Goal: Navigation & Orientation: Find specific page/section

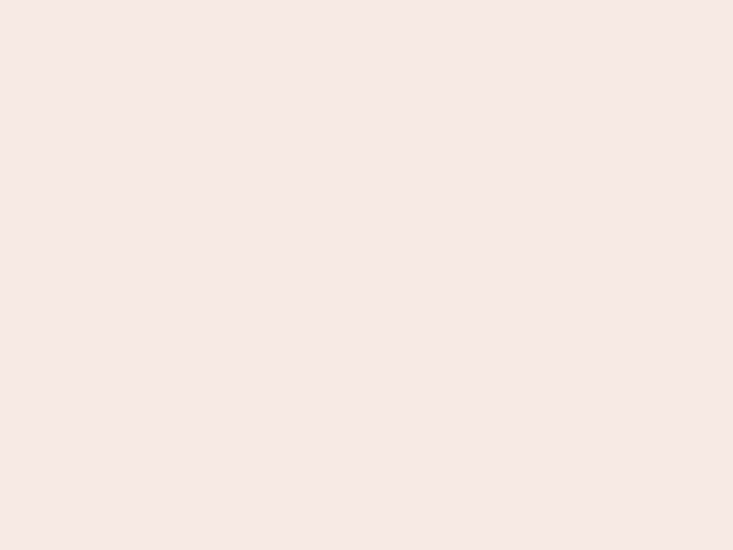
click at [367, 275] on nb-app "Almost there Thank you for registering for Newbook. Your account is under revie…" at bounding box center [366, 275] width 733 height 550
click at [367, 0] on nb-app "Almost there Thank you for registering for Newbook. Your account is under revie…" at bounding box center [366, 275] width 733 height 550
click at [392, 0] on nb-app "Almost there Thank you for registering for Newbook. Your account is under revie…" at bounding box center [366, 275] width 733 height 550
click at [367, 275] on nb-app "Almost there Thank you for registering for Newbook. Your account is under revie…" at bounding box center [366, 275] width 733 height 550
click at [367, 0] on nb-app "Almost there Thank you for registering for Newbook. Your account is under revie…" at bounding box center [366, 275] width 733 height 550
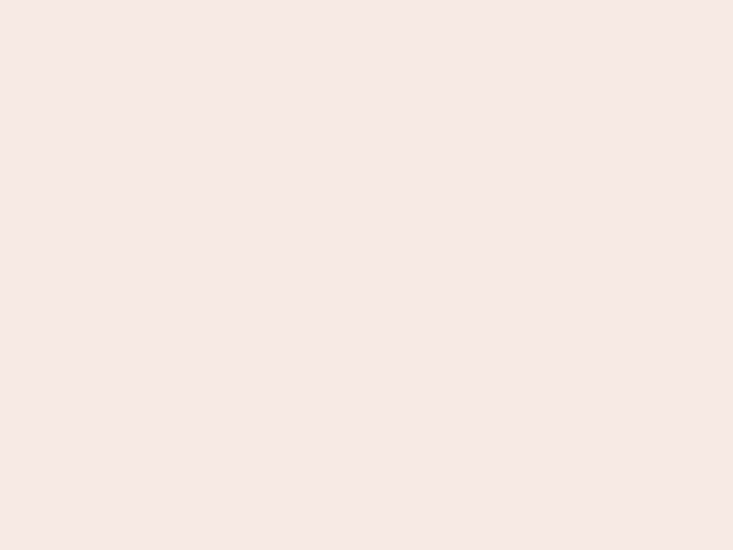
click at [256, 0] on nb-app "Almost there Thank you for registering for Newbook. Your account is under revie…" at bounding box center [366, 275] width 733 height 550
click at [367, 275] on nb-app "Almost there Thank you for registering for Newbook. Your account is under revie…" at bounding box center [366, 275] width 733 height 550
click at [367, 0] on nb-app "Almost there Thank you for registering for Newbook. Your account is under revie…" at bounding box center [366, 275] width 733 height 550
click at [256, 0] on nb-app "Almost there Thank you for registering for Newbook. Your account is under revie…" at bounding box center [366, 275] width 733 height 550
click at [367, 275] on nb-app "Almost there Thank you for registering for Newbook. Your account is under revie…" at bounding box center [366, 275] width 733 height 550
